Goal: Information Seeking & Learning: Find specific fact

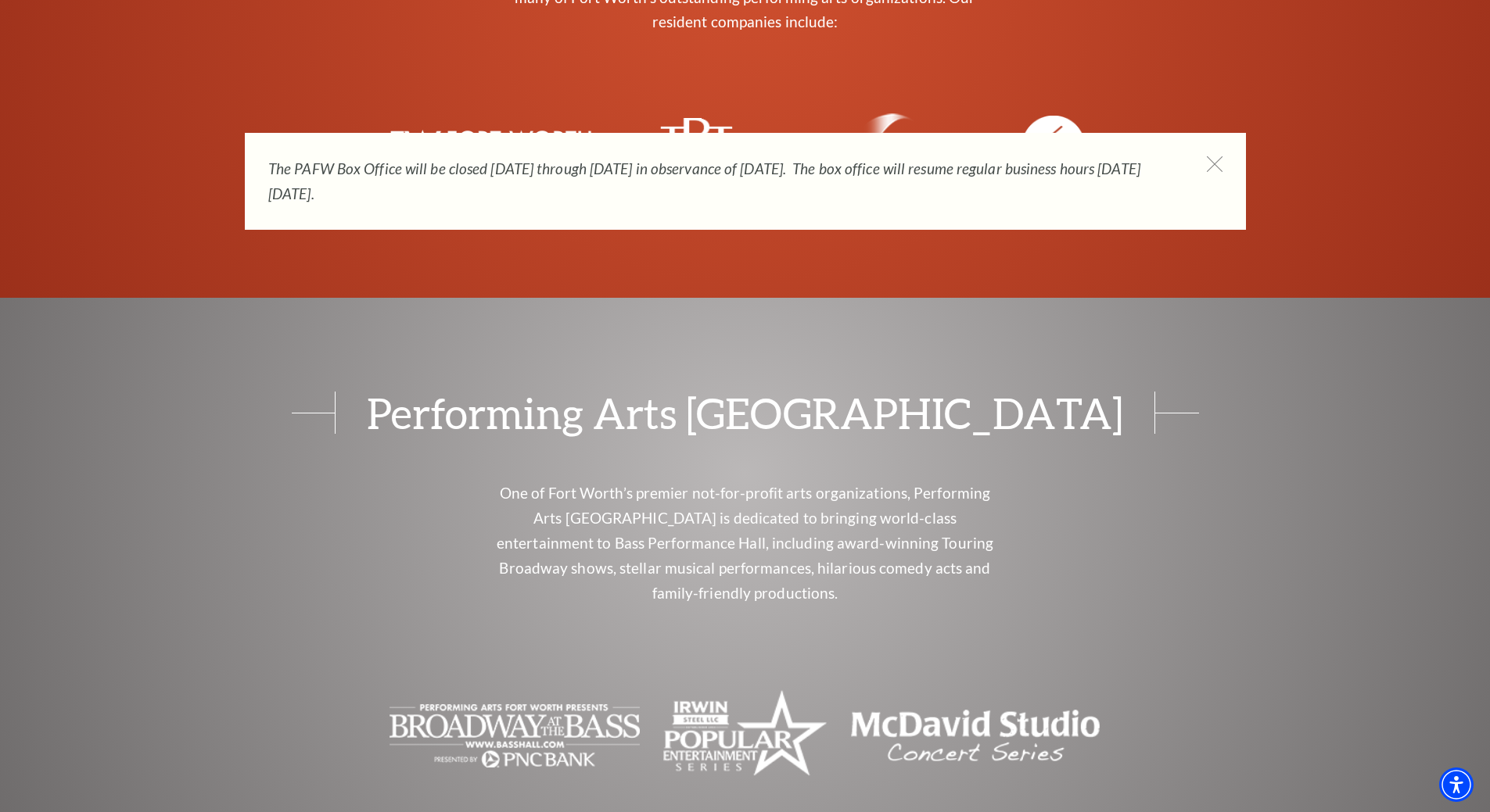
scroll to position [6354, 0]
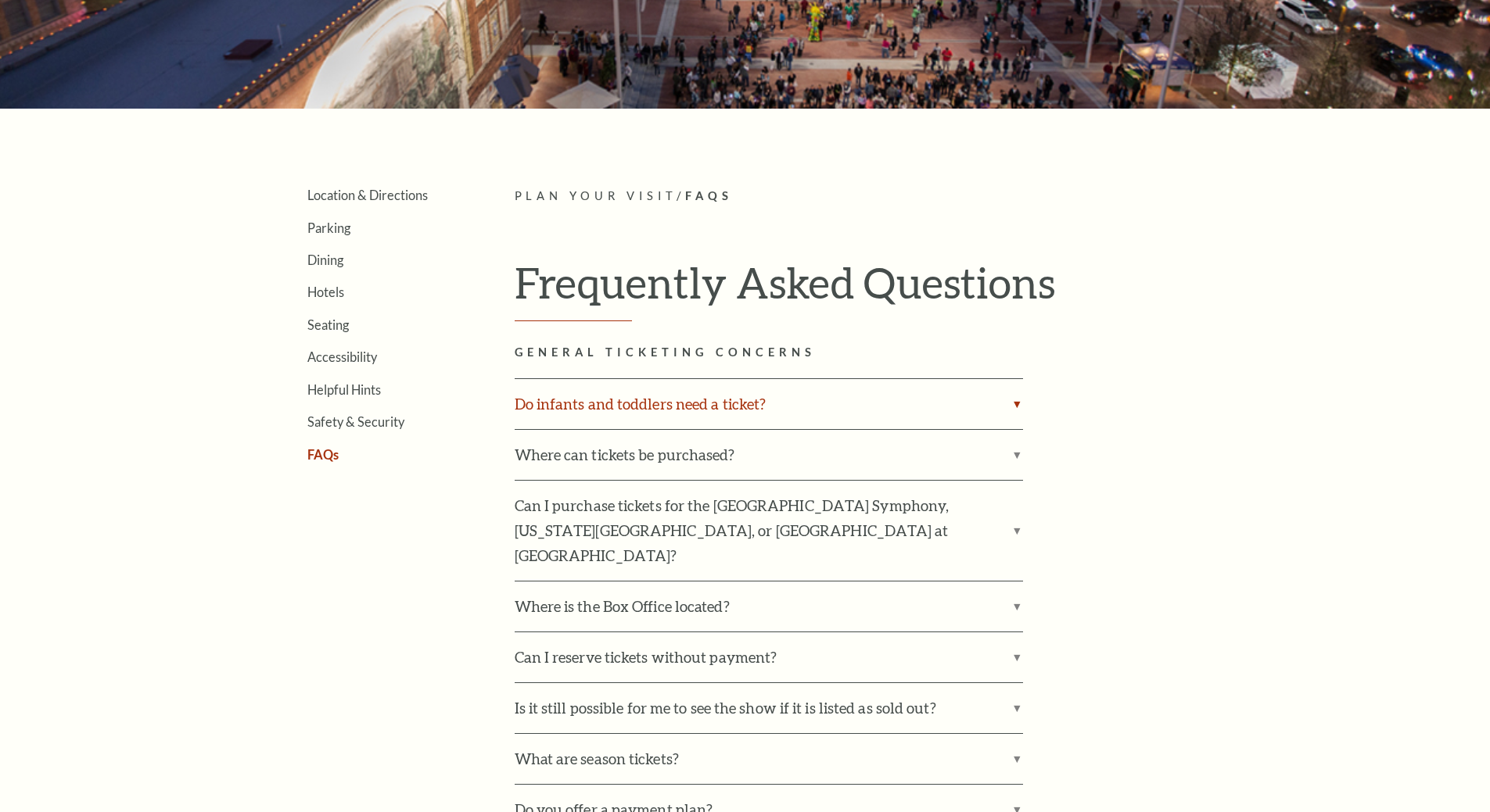
click at [725, 415] on label "Do infants and toddlers need a ticket?" at bounding box center [768, 404] width 508 height 50
click at [0, 0] on input "Do infants and toddlers need a ticket?" at bounding box center [0, 0] width 0 height 0
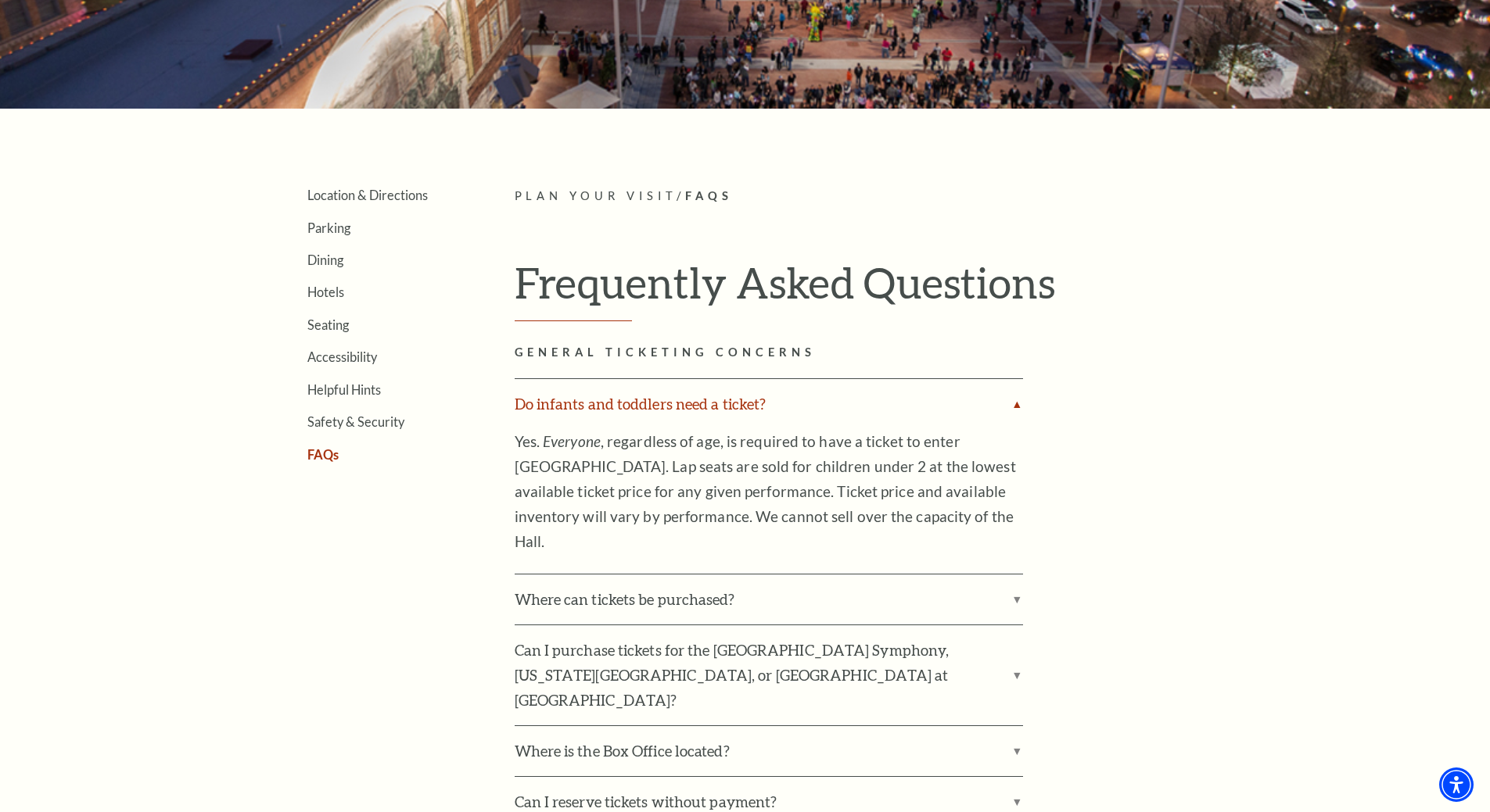
click at [725, 415] on label "Do infants and toddlers need a ticket?" at bounding box center [768, 404] width 508 height 50
click at [0, 0] on input "Do infants and toddlers need a ticket?" at bounding box center [0, 0] width 0 height 0
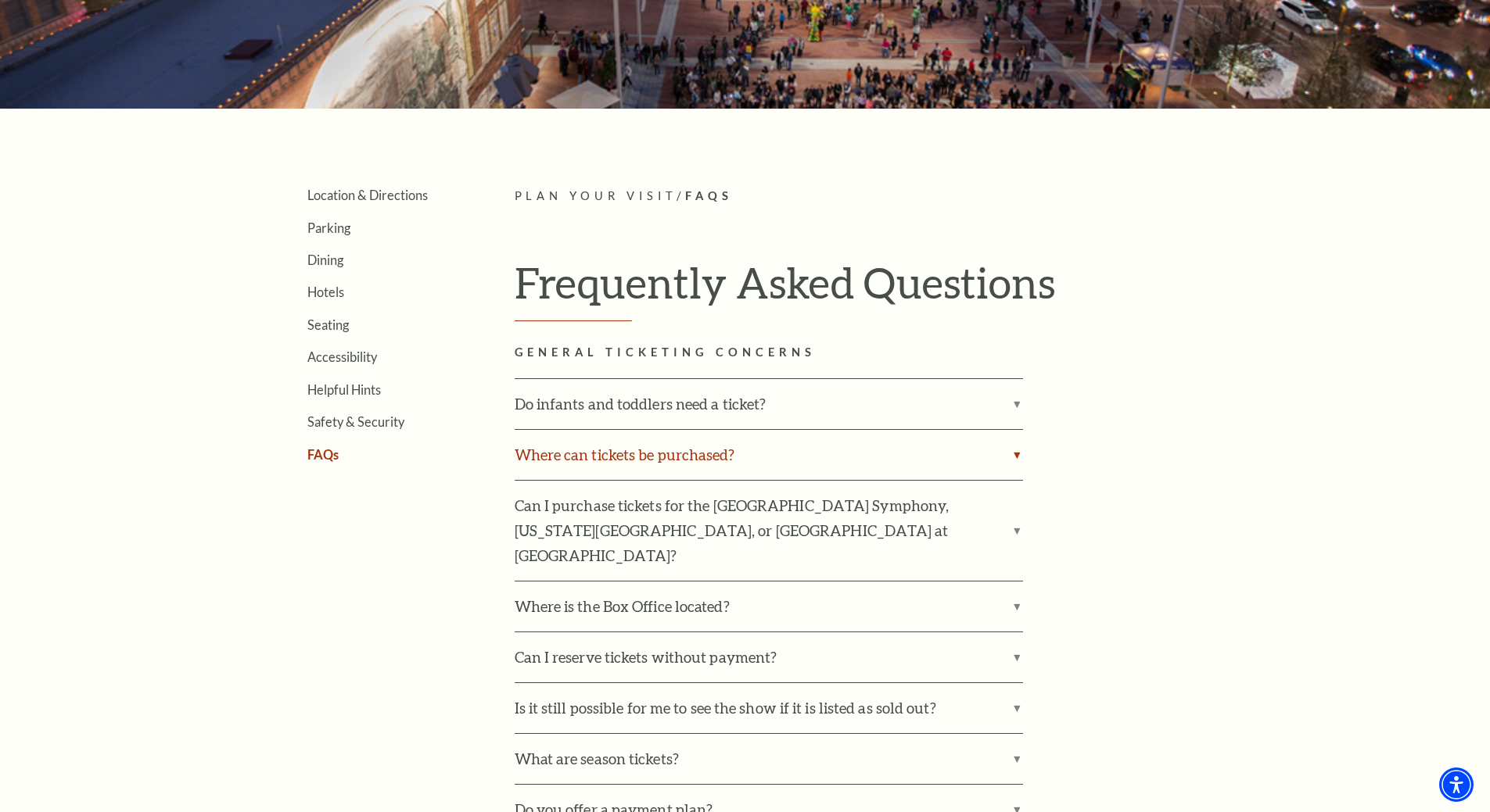
click at [651, 463] on label "Where can tickets be purchased?" at bounding box center [768, 455] width 508 height 50
click at [0, 0] on input "Where can tickets be purchased?" at bounding box center [0, 0] width 0 height 0
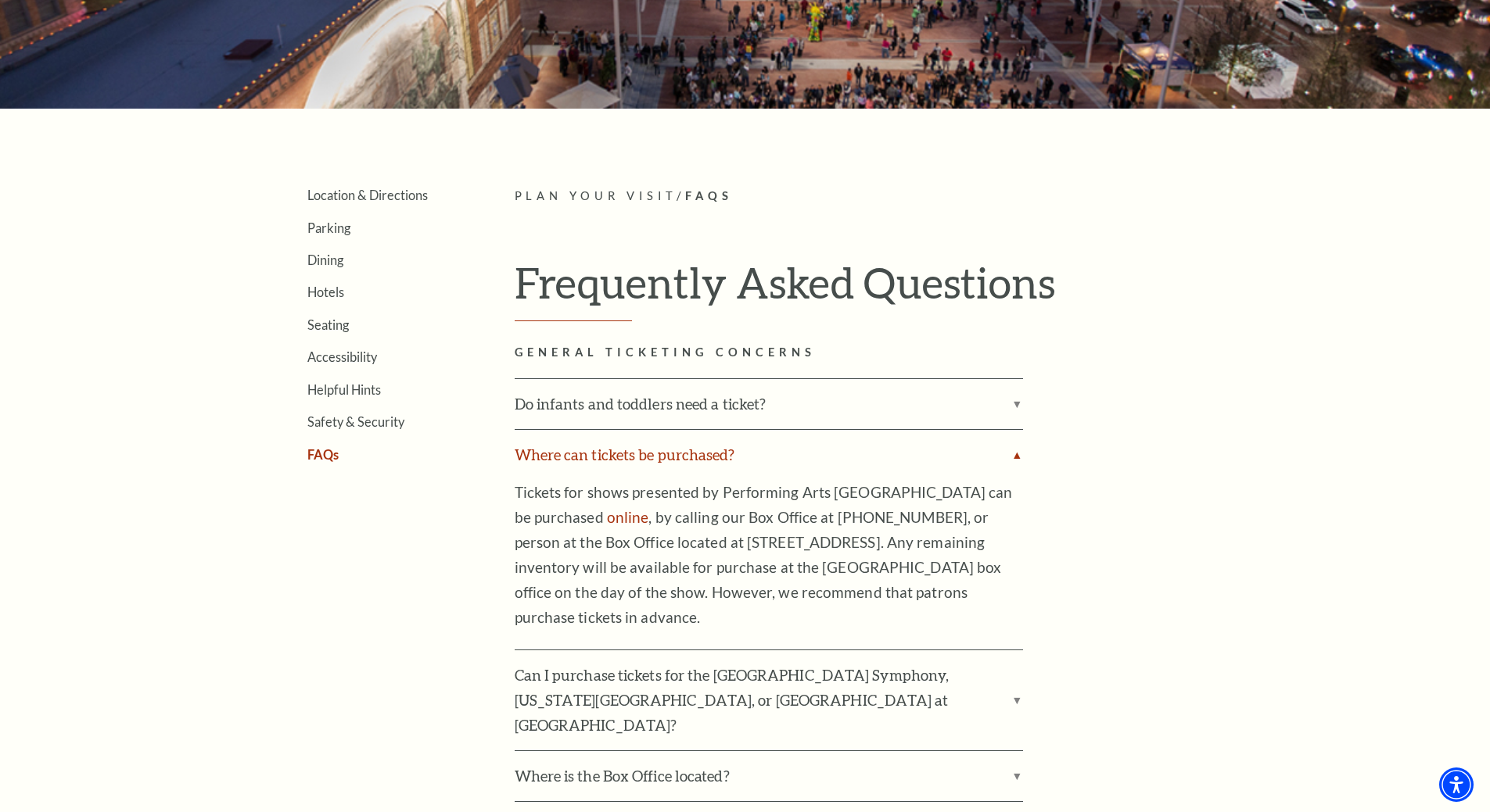
click at [651, 463] on label "Where can tickets be purchased?" at bounding box center [768, 455] width 508 height 50
click at [0, 0] on input "Where can tickets be purchased?" at bounding box center [0, 0] width 0 height 0
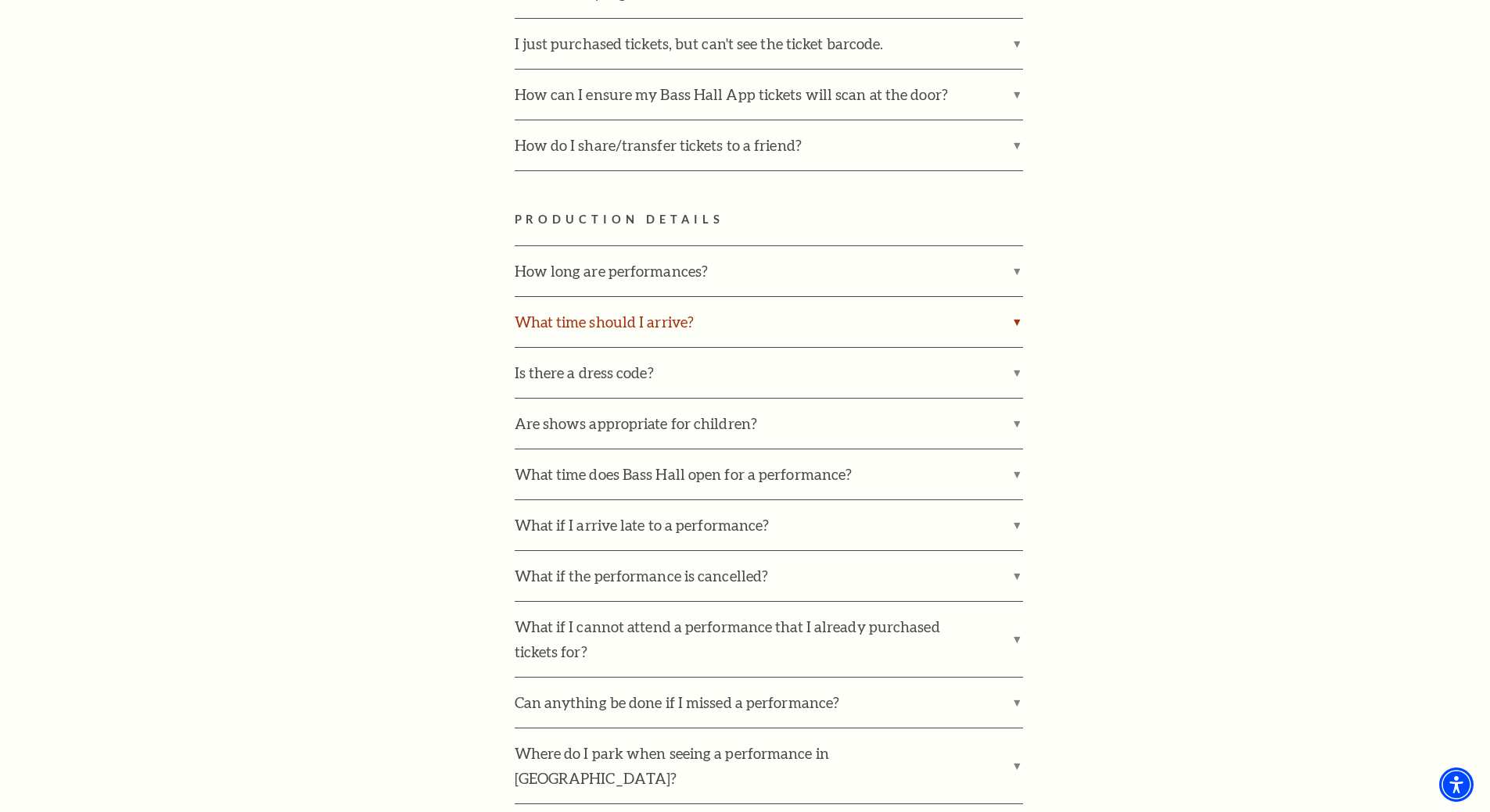
scroll to position [1797, 0]
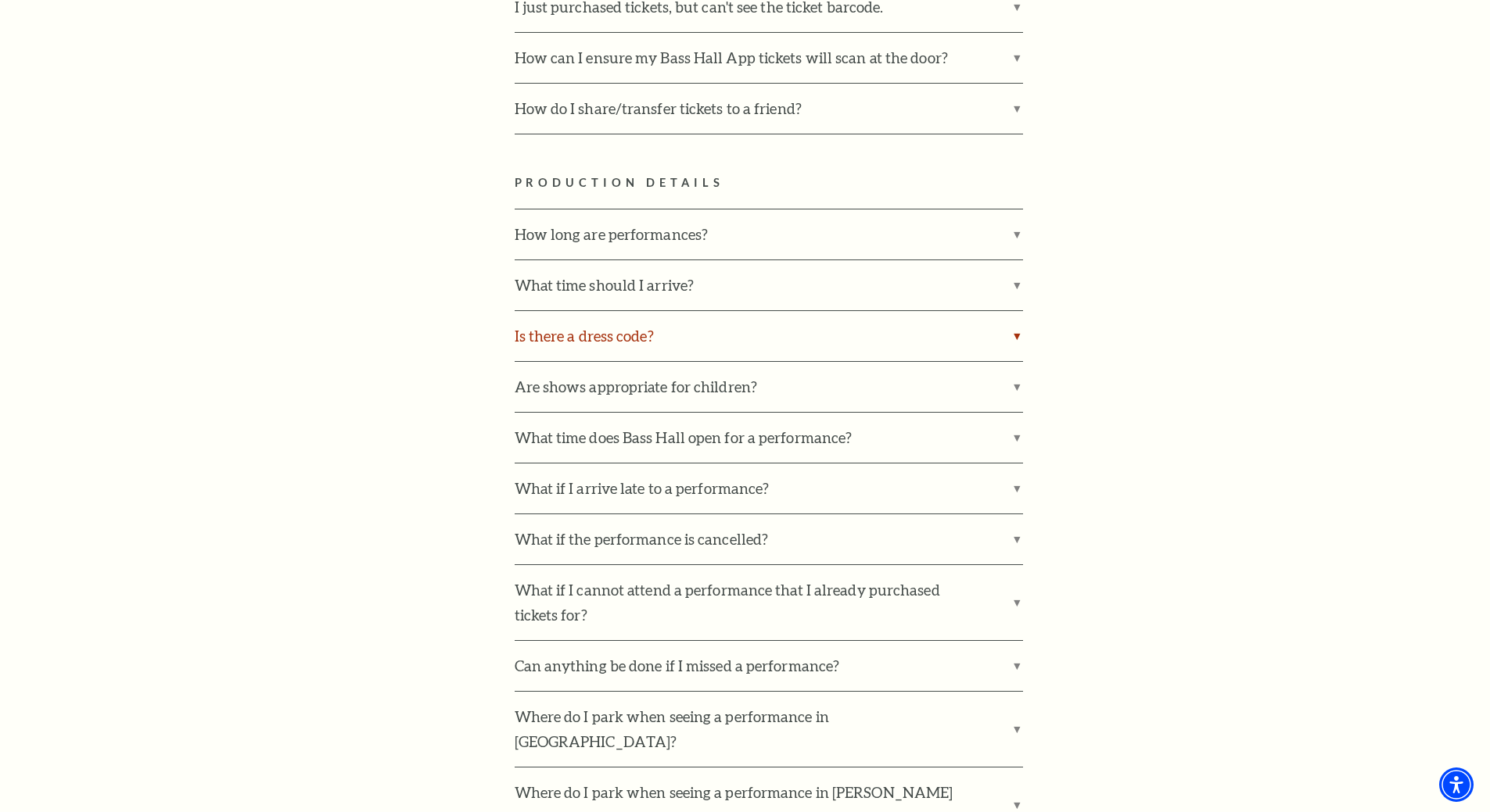
click at [610, 328] on label "Is there a dress code?" at bounding box center [768, 337] width 508 height 50
click at [0, 0] on input "Is there a dress code?" at bounding box center [0, 0] width 0 height 0
